Goal: Answer question/provide support

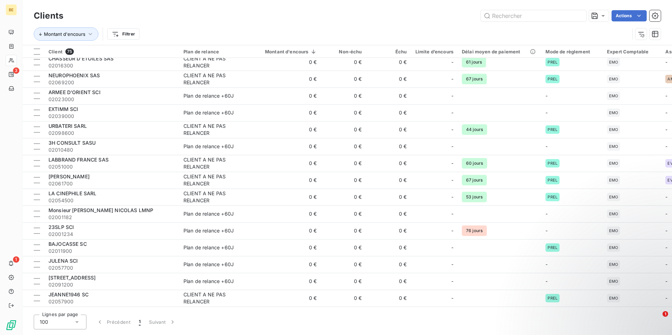
scroll to position [1017, 0]
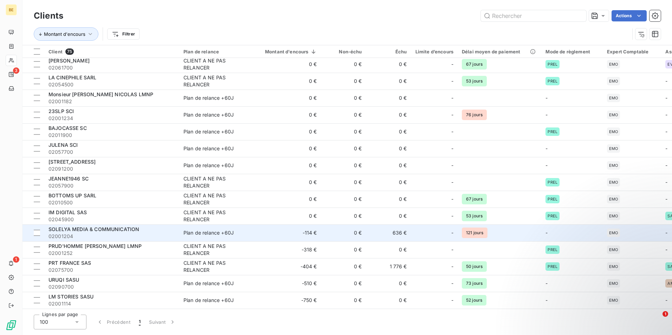
click at [95, 226] on span "SOLELYA MEDIA & COMMUNICATION" at bounding box center [93, 229] width 91 height 6
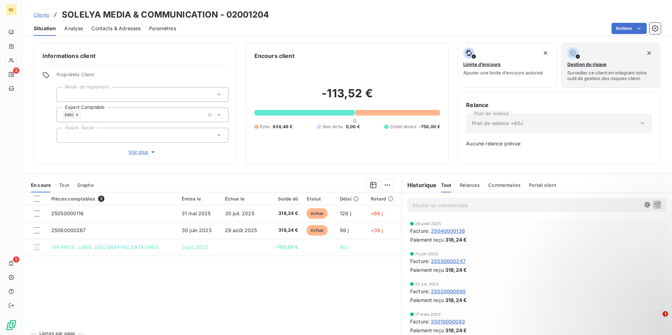
click at [507, 184] on span "Commentaires" at bounding box center [504, 185] width 32 height 6
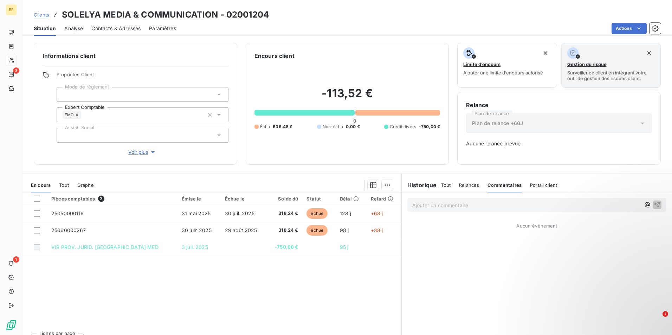
click at [438, 203] on p "Ajouter un commentaire ﻿" at bounding box center [526, 205] width 228 height 9
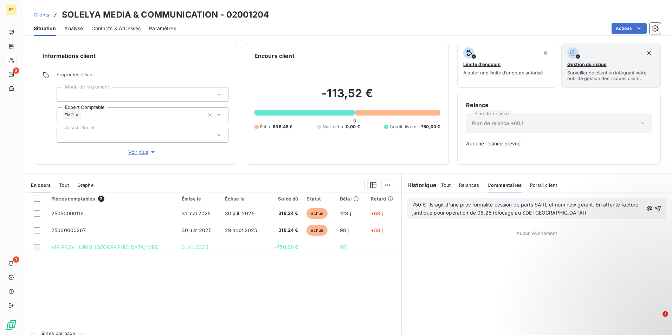
click at [427, 203] on span "750 € i ls'agit d'une prov formalité cession de parts SARL et nom new gerant. E…" at bounding box center [526, 209] width 228 height 14
click at [655, 208] on icon "button" at bounding box center [658, 209] width 6 height 6
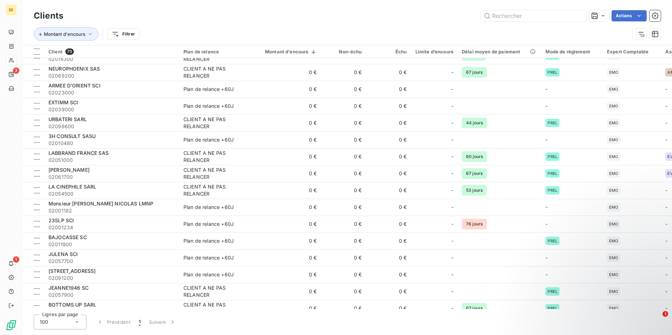
scroll to position [1017, 0]
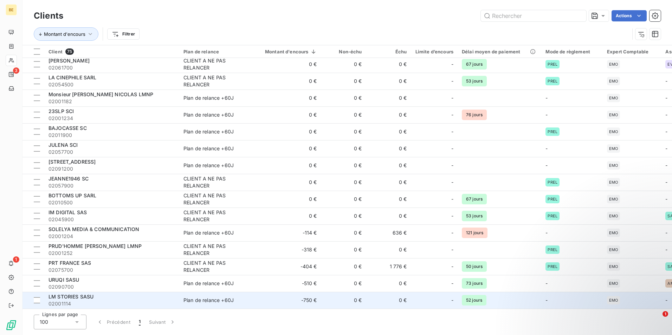
click at [97, 296] on div "LM STORIES SASU" at bounding box center [111, 296] width 126 height 7
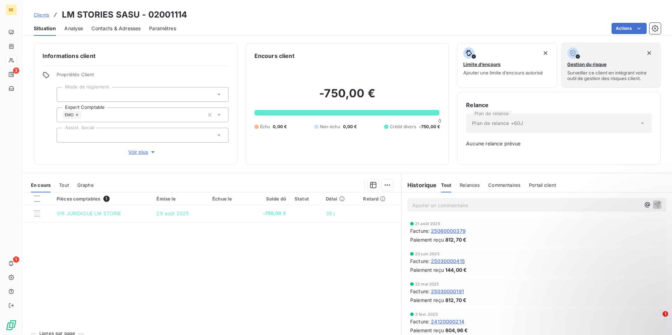
click at [503, 183] on span "Commentaires" at bounding box center [504, 185] width 32 height 6
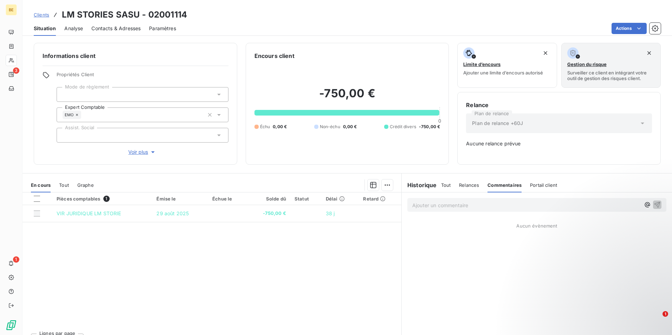
click at [466, 206] on p "Ajouter un commentaire ﻿" at bounding box center [526, 205] width 228 height 9
drag, startPoint x: 465, startPoint y: 206, endPoint x: 470, endPoint y: 230, distance: 24.5
click at [472, 235] on div "provision 750 Aucun évènement" at bounding box center [537, 271] width 270 height 156
click at [447, 204] on p "provision 750" at bounding box center [526, 205] width 228 height 8
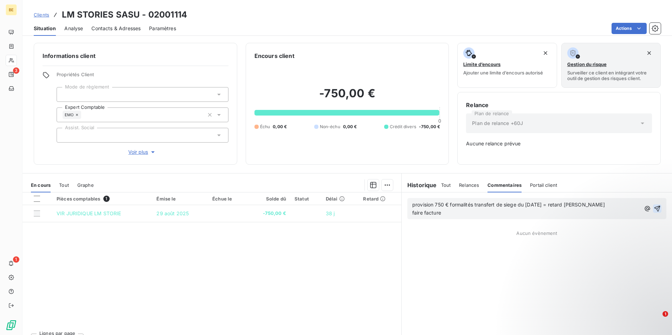
click at [655, 210] on icon "button" at bounding box center [656, 208] width 7 height 7
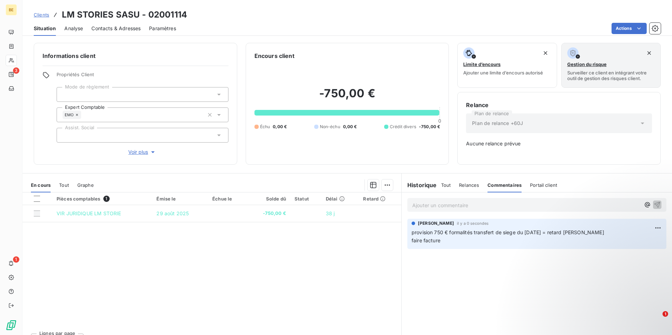
click at [466, 205] on p "Ajouter un commentaire ﻿" at bounding box center [526, 205] width 228 height 9
click at [656, 207] on div "Oubli faire facture juridique [DATE] 650 € ht" at bounding box center [536, 204] width 259 height 13
click at [653, 204] on icon "button" at bounding box center [656, 204] width 7 height 7
